Goal: Ask a question

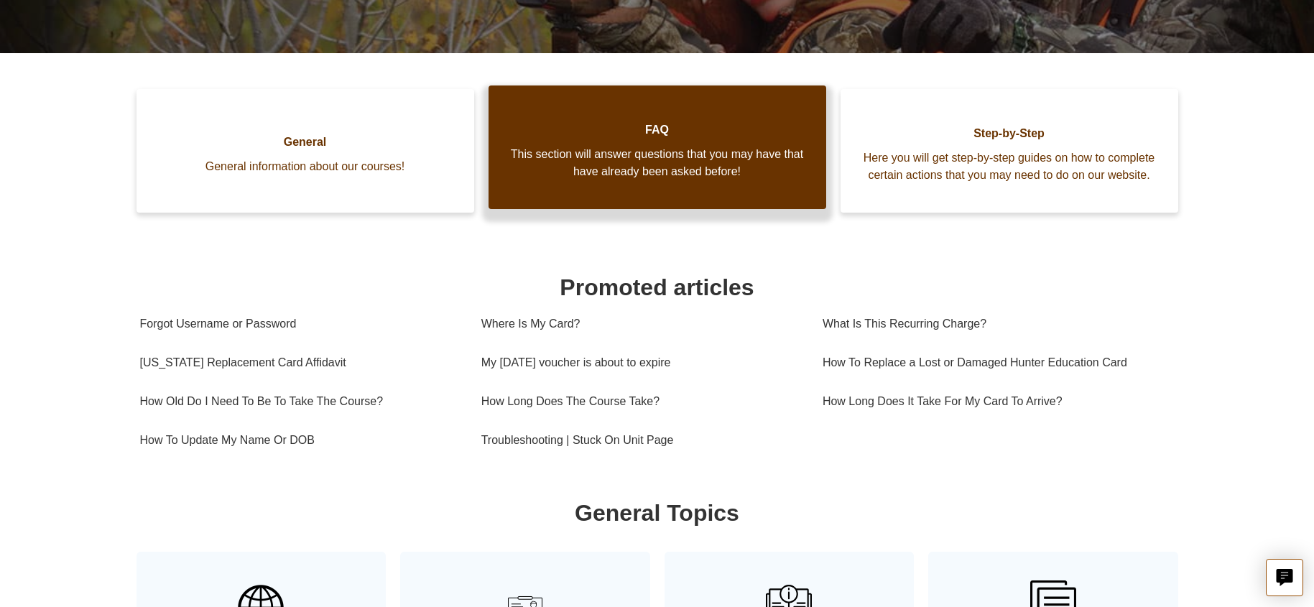
scroll to position [193, 0]
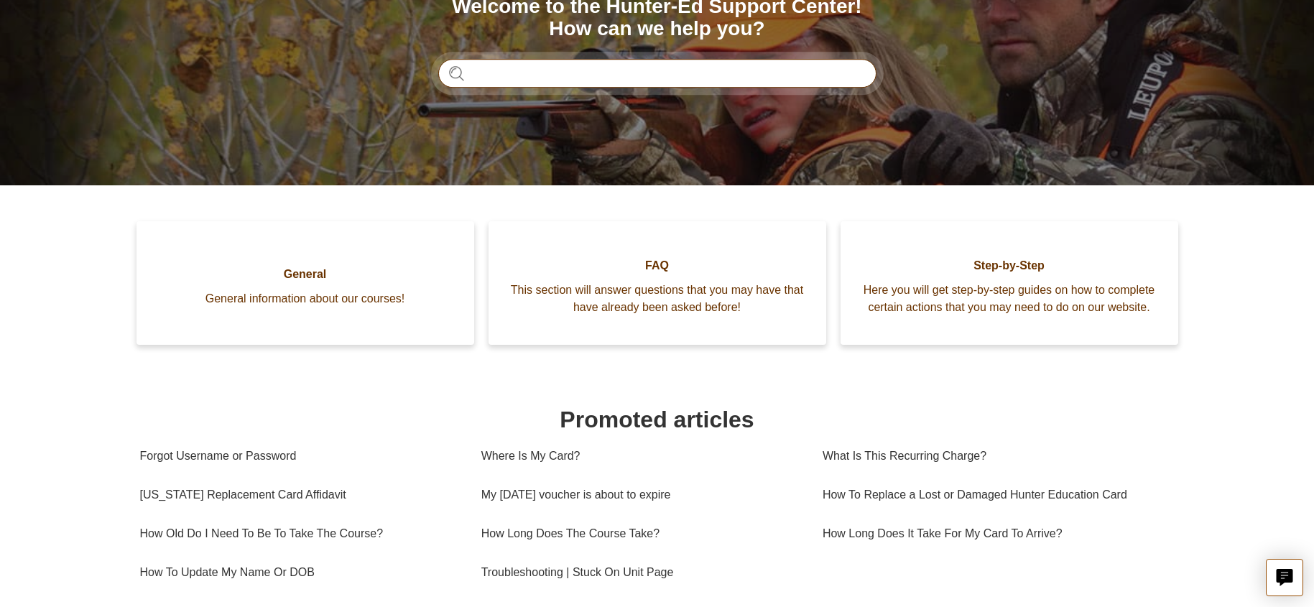
click at [533, 79] on input "Search" at bounding box center [657, 73] width 438 height 29
type input "**********"
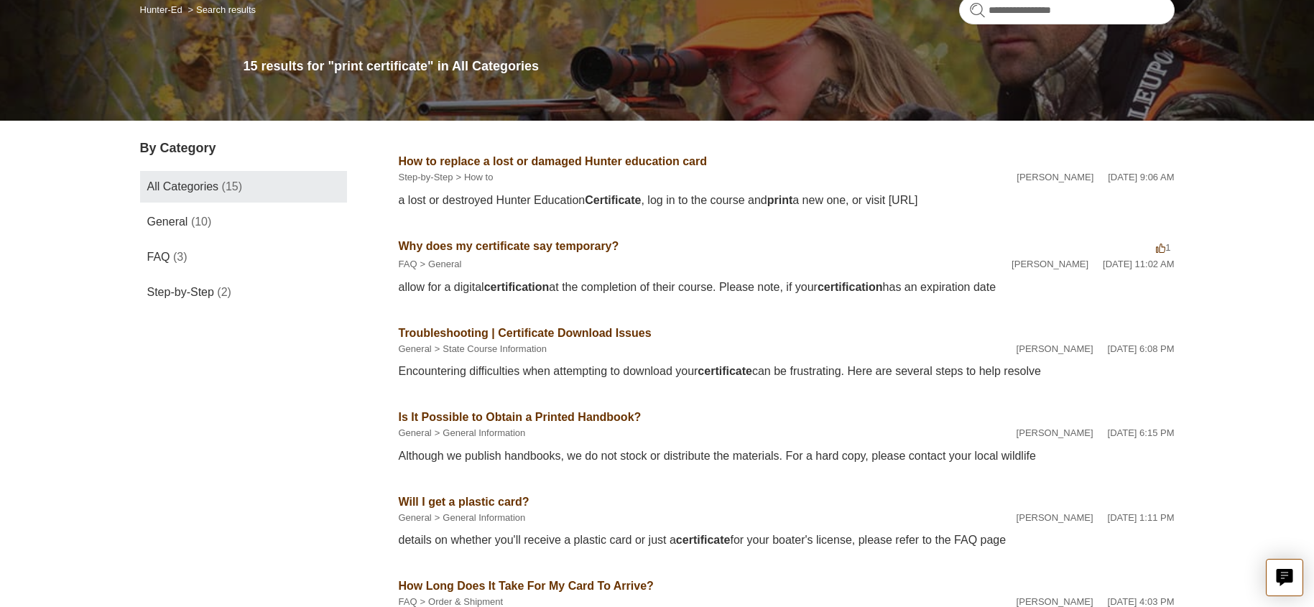
scroll to position [144, 0]
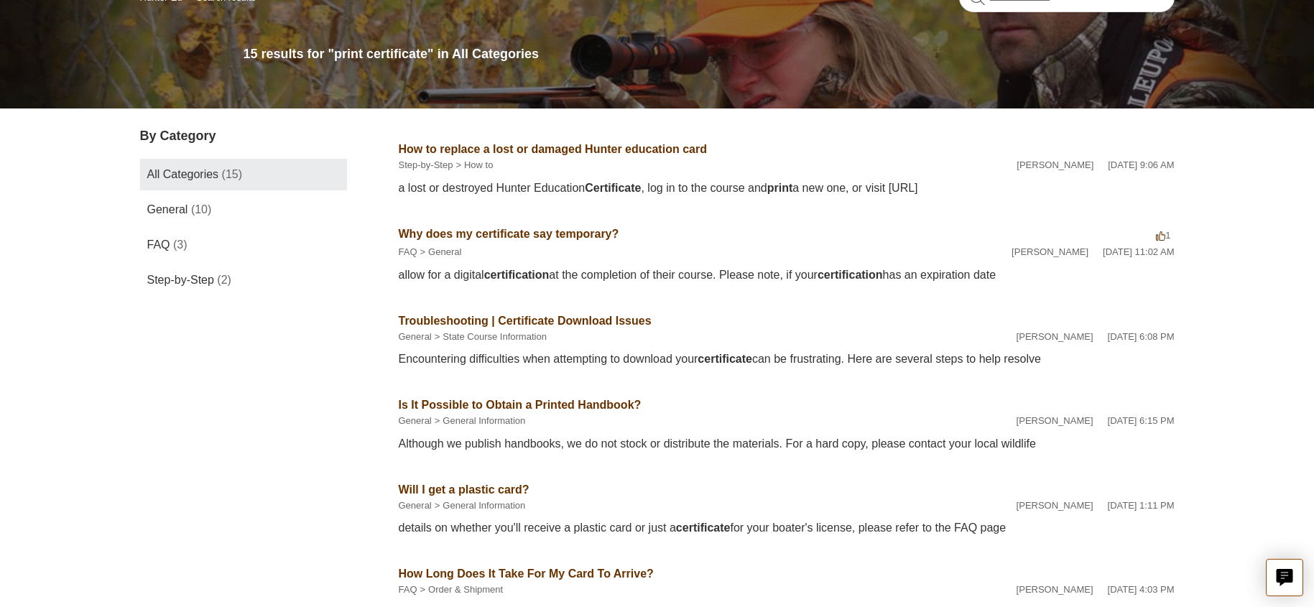
click at [469, 318] on link "Troubleshooting | Certificate Download Issues" at bounding box center [525, 321] width 253 height 12
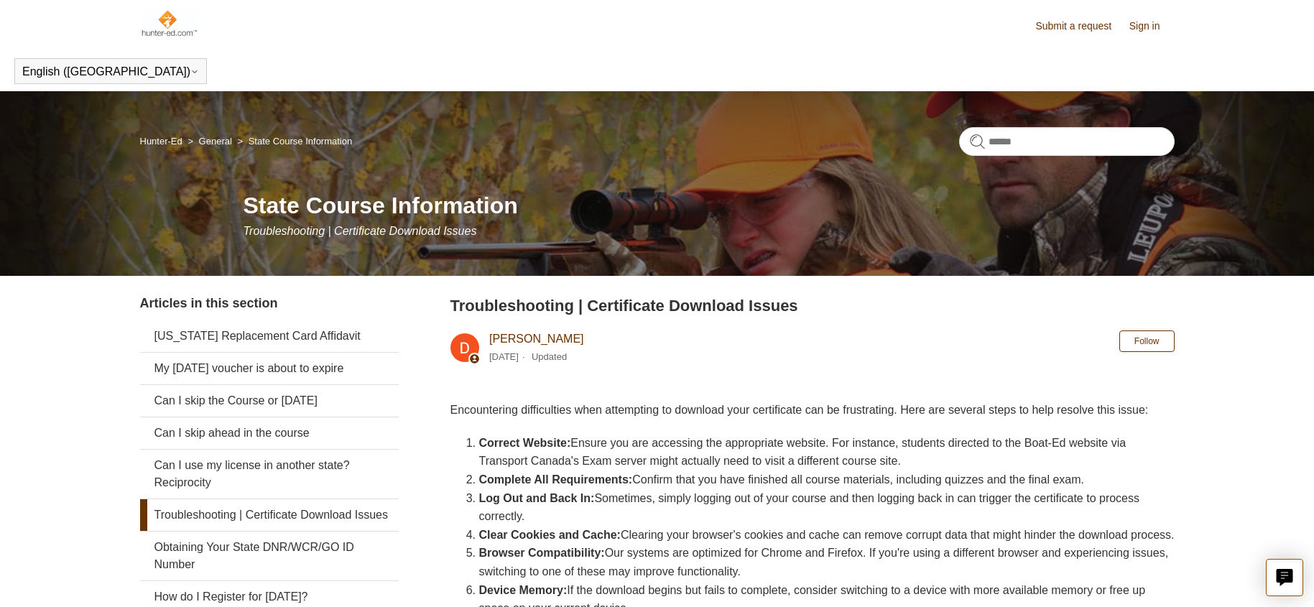
click at [173, 18] on img at bounding box center [169, 23] width 58 height 29
